Goal: Task Accomplishment & Management: Use online tool/utility

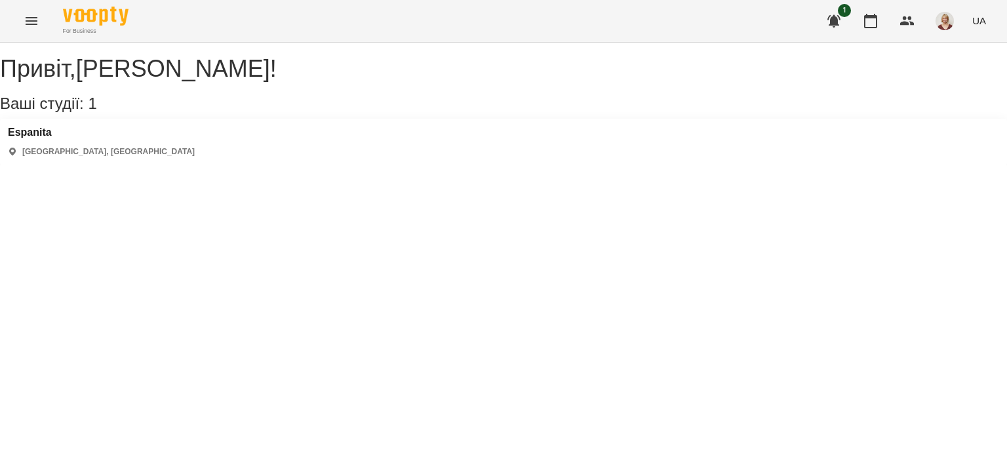
click at [29, 18] on icon "Menu" at bounding box center [32, 21] width 16 height 16
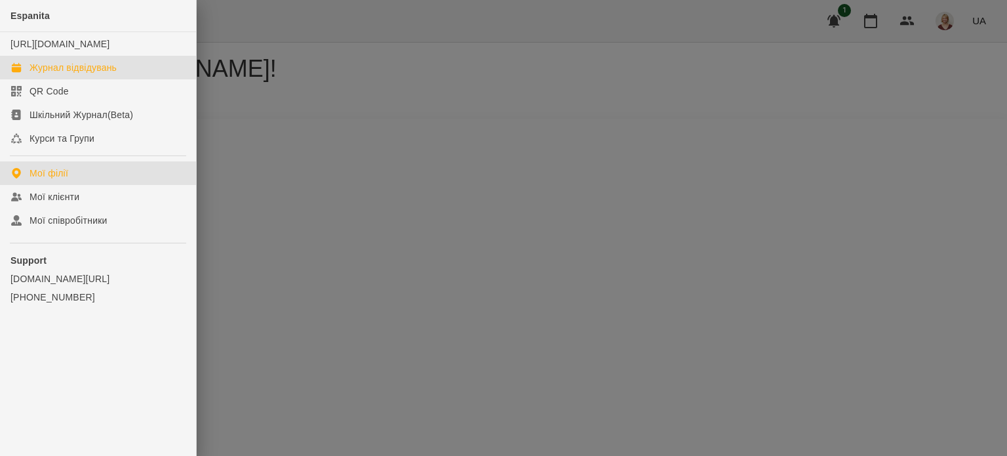
click at [94, 74] on div "Журнал відвідувань" at bounding box center [73, 67] width 87 height 13
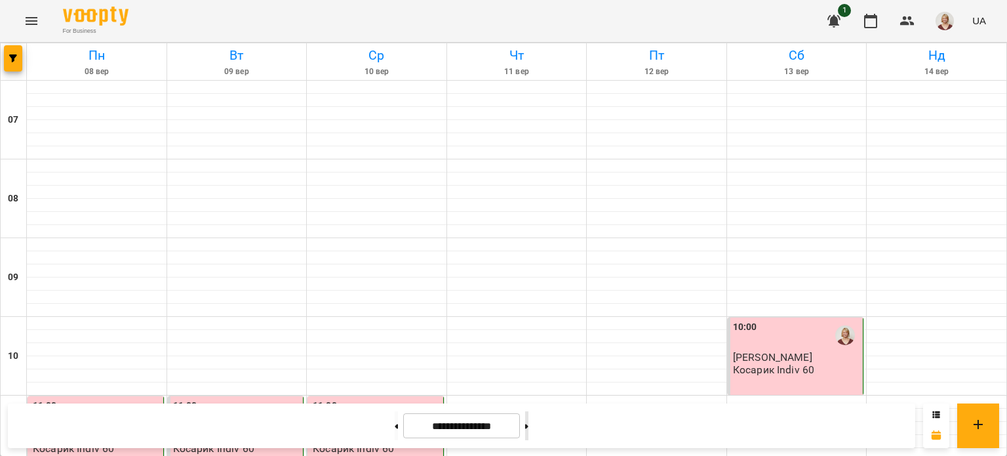
click at [529, 428] on button at bounding box center [526, 425] width 3 height 29
type input "**********"
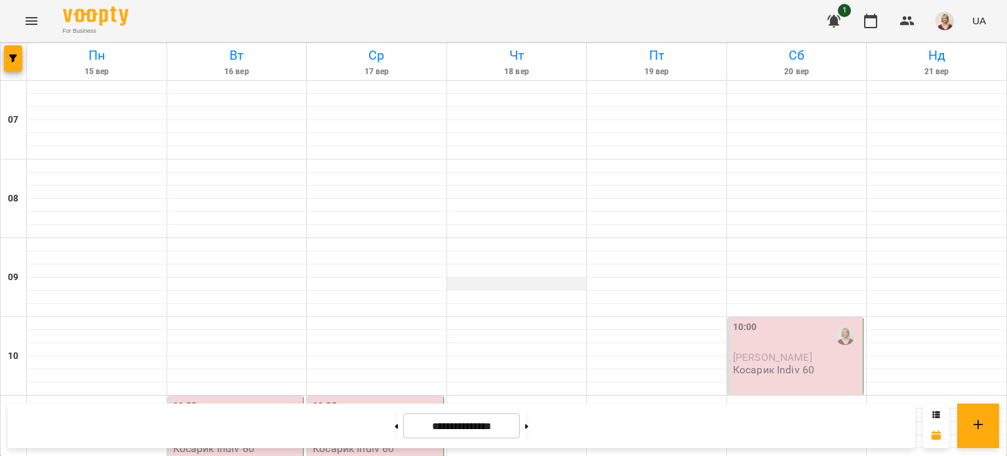
scroll to position [726, 0]
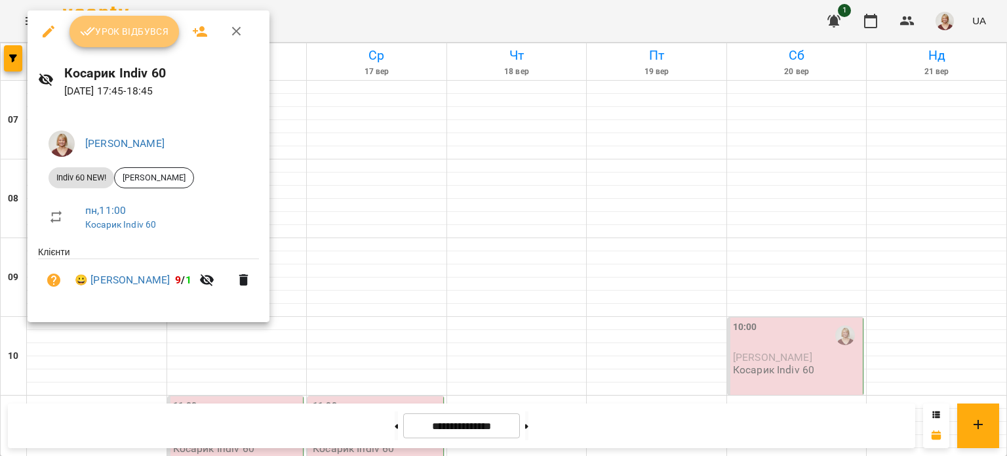
click at [129, 32] on span "Урок відбувся" at bounding box center [124, 32] width 89 height 16
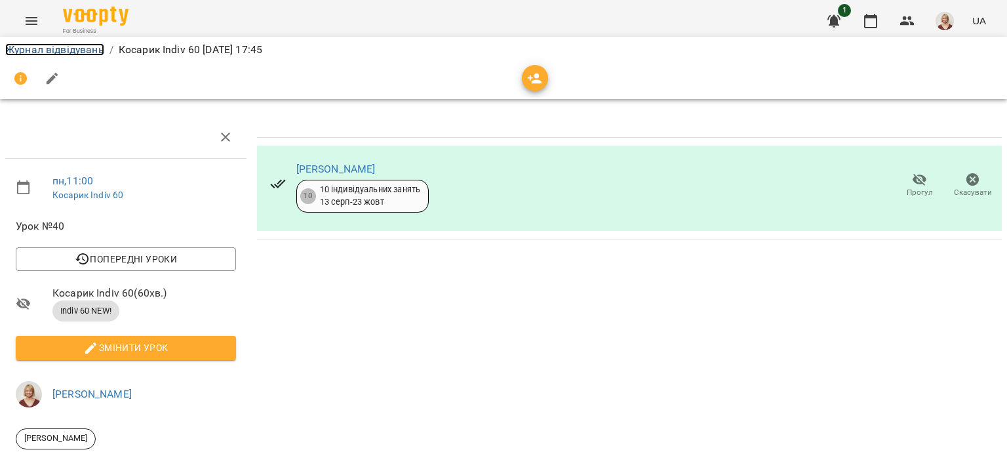
click at [72, 44] on link "Журнал відвідувань" at bounding box center [54, 49] width 99 height 12
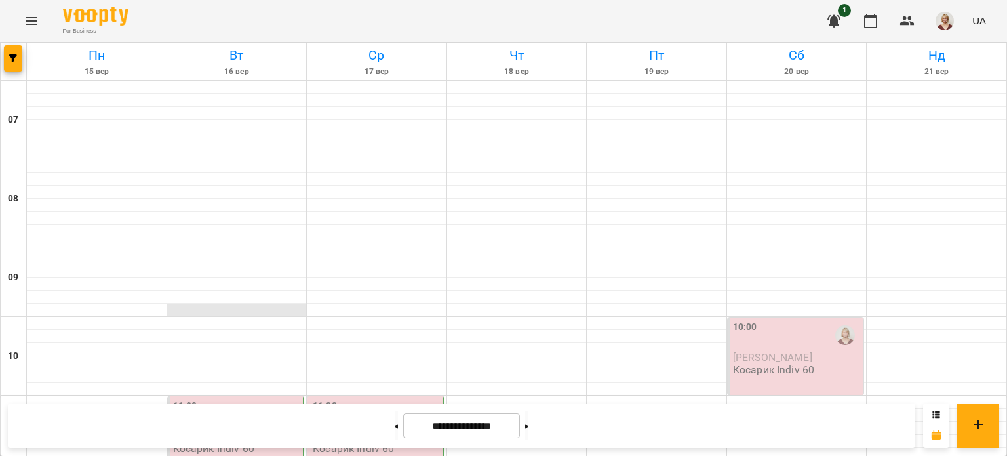
scroll to position [861, 0]
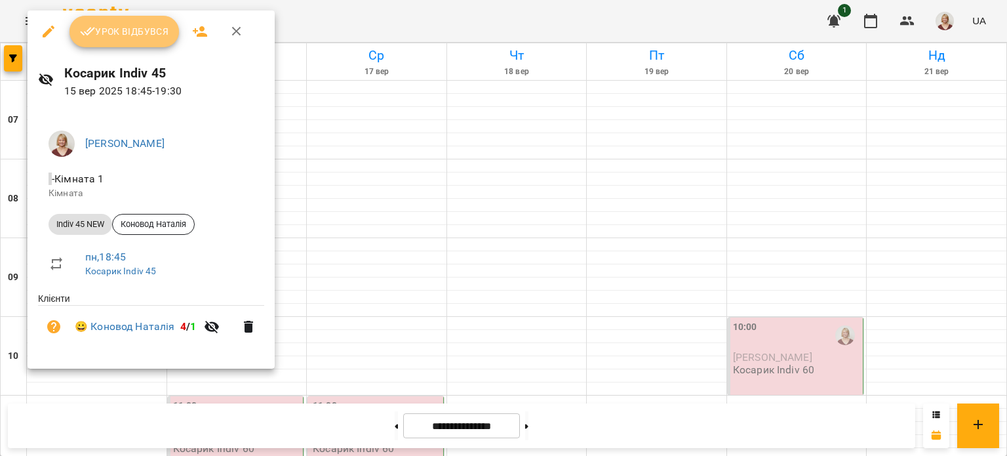
click at [148, 23] on button "Урок відбувся" at bounding box center [125, 31] width 110 height 31
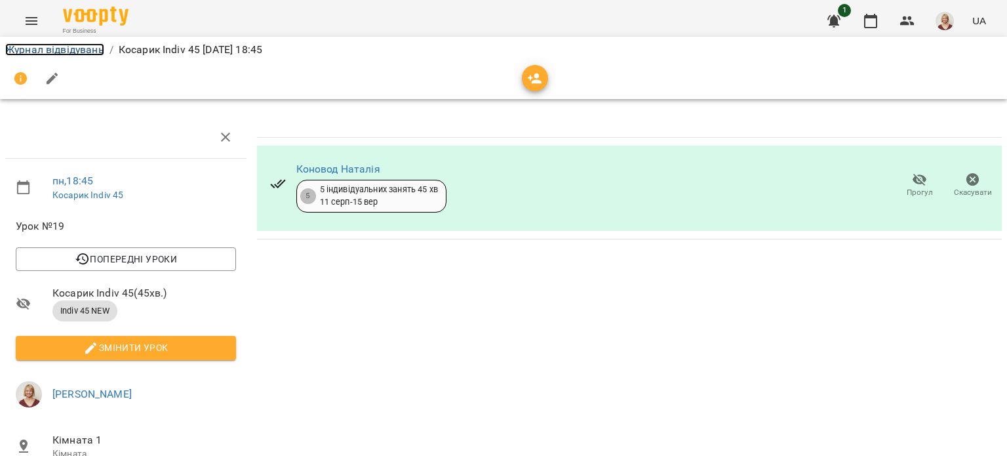
click at [49, 50] on link "Журнал відвідувань" at bounding box center [54, 49] width 99 height 12
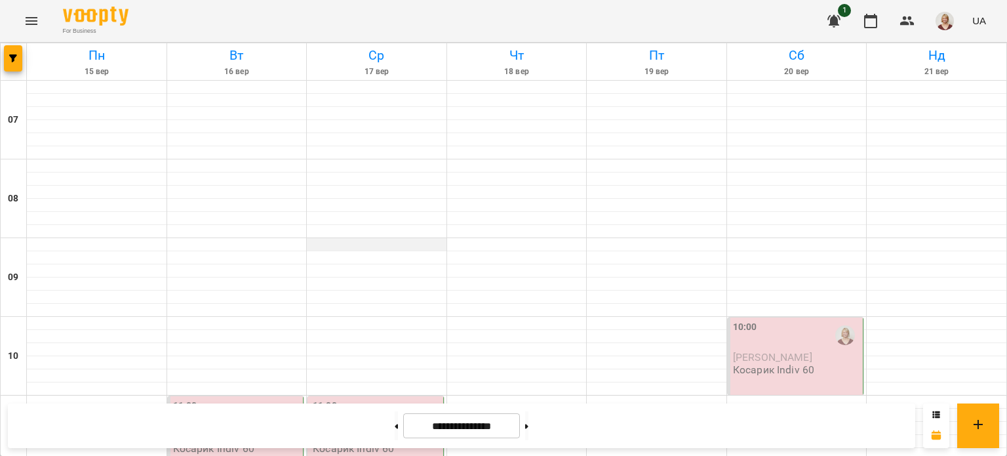
scroll to position [137, 0]
